Goal: Check status

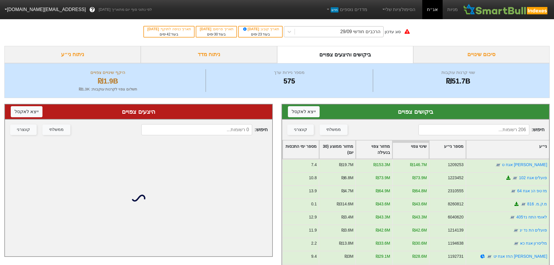
click at [358, 33] on div "הרכבים חודשי 29/09" at bounding box center [360, 31] width 40 height 7
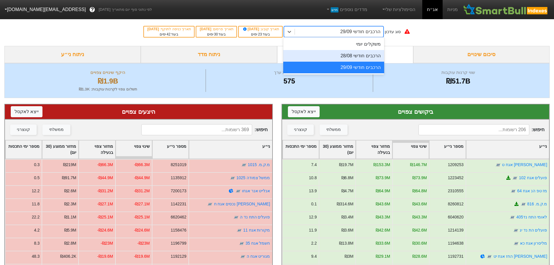
click at [356, 55] on div "הרכבים חודשי 28/08" at bounding box center [333, 56] width 101 height 12
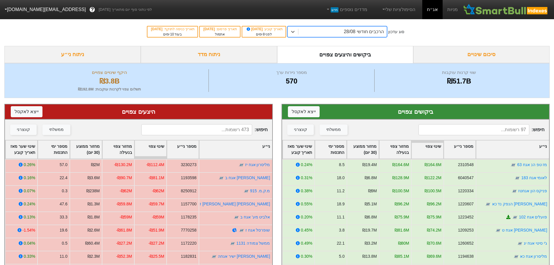
click at [355, 31] on div "הרכבים חודשי 28/08" at bounding box center [364, 31] width 40 height 7
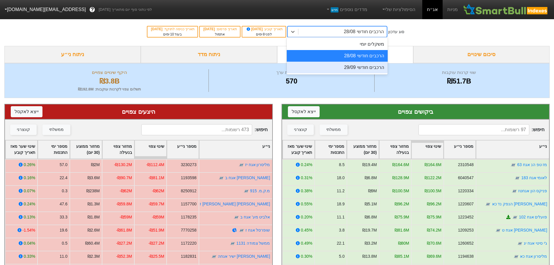
click at [353, 71] on div "הרכבים חודשי 29/09" at bounding box center [337, 68] width 101 height 12
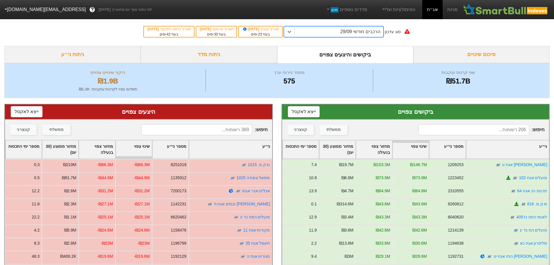
click at [349, 31] on div "הרכבים חודשי 29/09" at bounding box center [360, 31] width 40 height 7
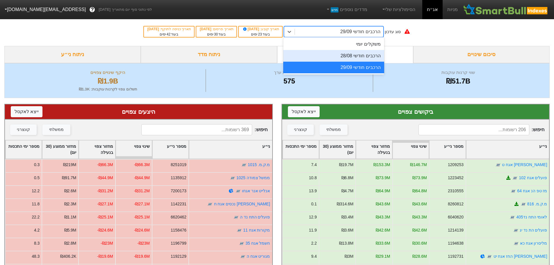
click at [339, 58] on div "הרכבים חודשי 28/08" at bounding box center [333, 56] width 101 height 12
